Goal: Find specific page/section: Find specific page/section

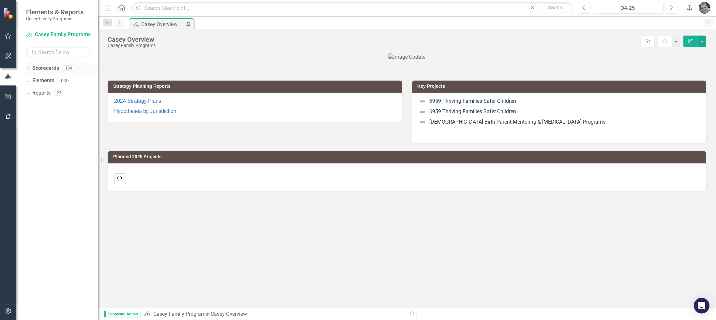
click at [28, 67] on div "Dropdown" at bounding box center [28, 69] width 5 height 6
click at [32, 80] on icon "Dropdown" at bounding box center [31, 80] width 5 height 4
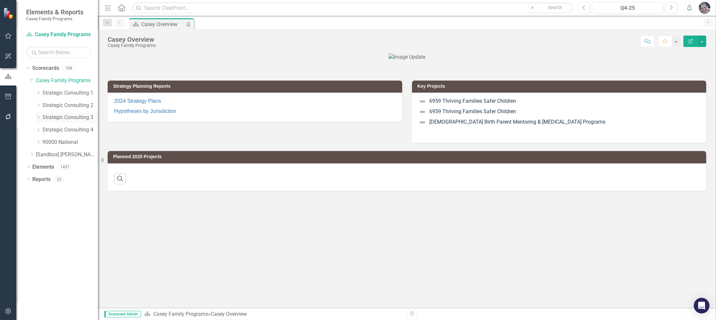
click at [37, 116] on icon "Dropdown" at bounding box center [38, 117] width 5 height 4
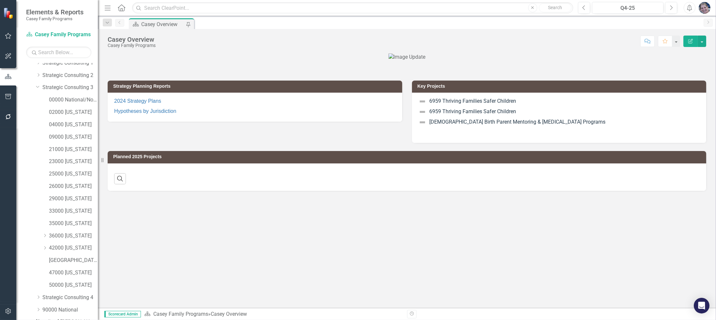
scroll to position [57, 0]
click at [79, 242] on link "47000 [US_STATE]" at bounding box center [73, 245] width 49 height 7
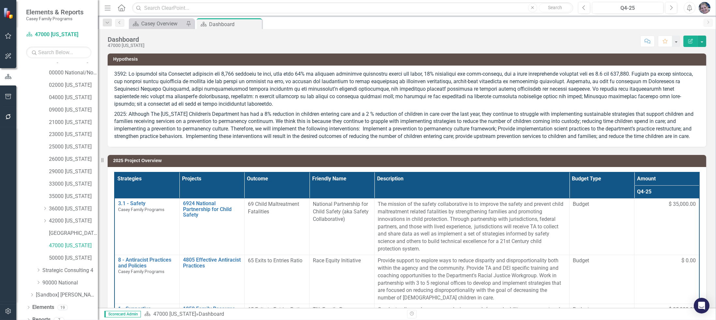
click at [230, 192] on th "Projects" at bounding box center [211, 185] width 65 height 26
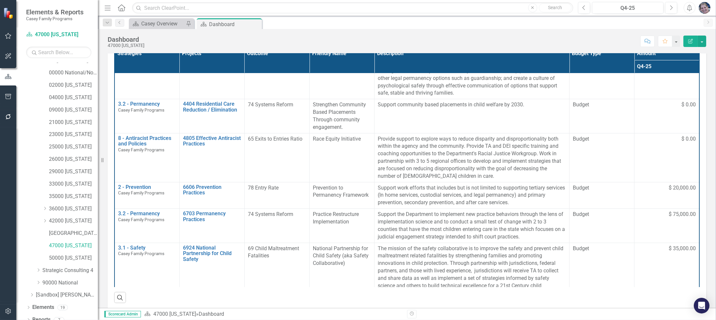
scroll to position [66, 0]
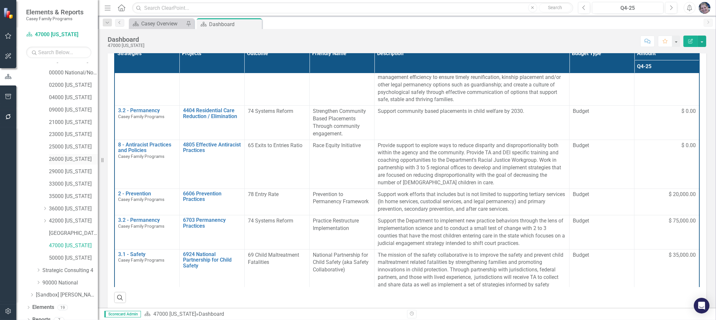
click at [73, 157] on link "26000 [US_STATE]" at bounding box center [73, 159] width 49 height 7
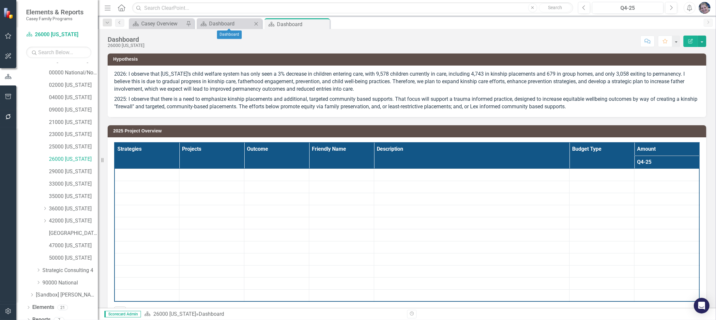
click at [255, 24] on icon "Close" at bounding box center [256, 23] width 7 height 5
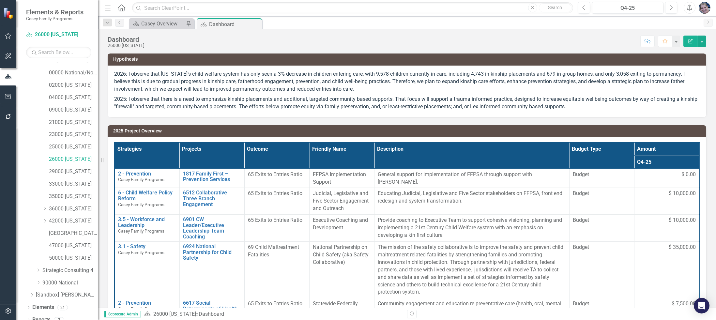
click at [219, 152] on th "Projects" at bounding box center [211, 155] width 65 height 26
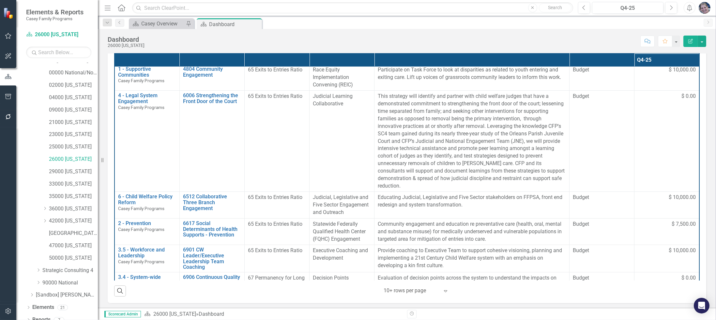
scroll to position [103, 0]
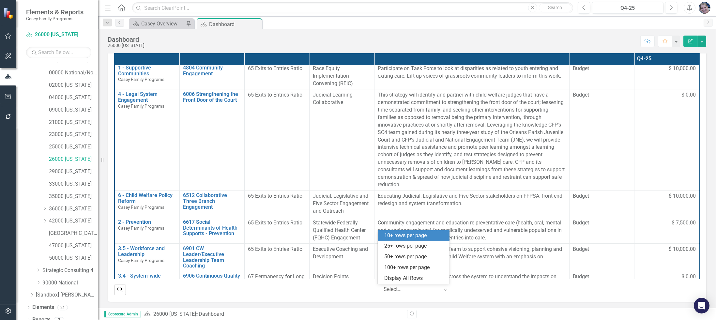
click at [387, 287] on div at bounding box center [410, 289] width 55 height 9
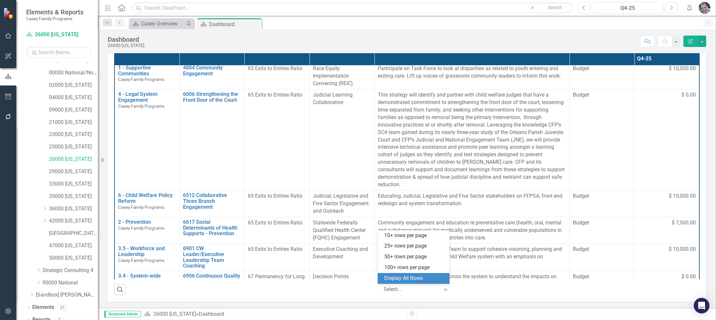
click at [393, 279] on div "Display All Rows" at bounding box center [414, 278] width 61 height 7
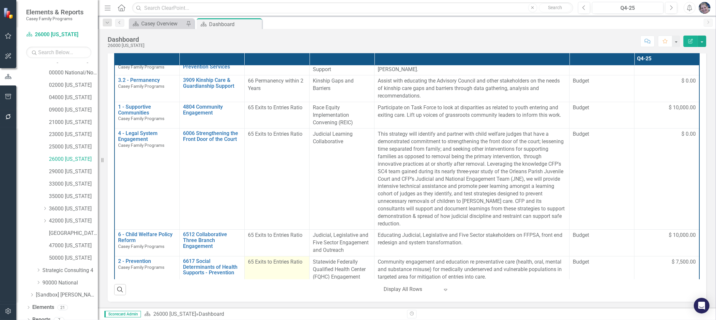
scroll to position [0, 0]
